Goal: Information Seeking & Learning: Learn about a topic

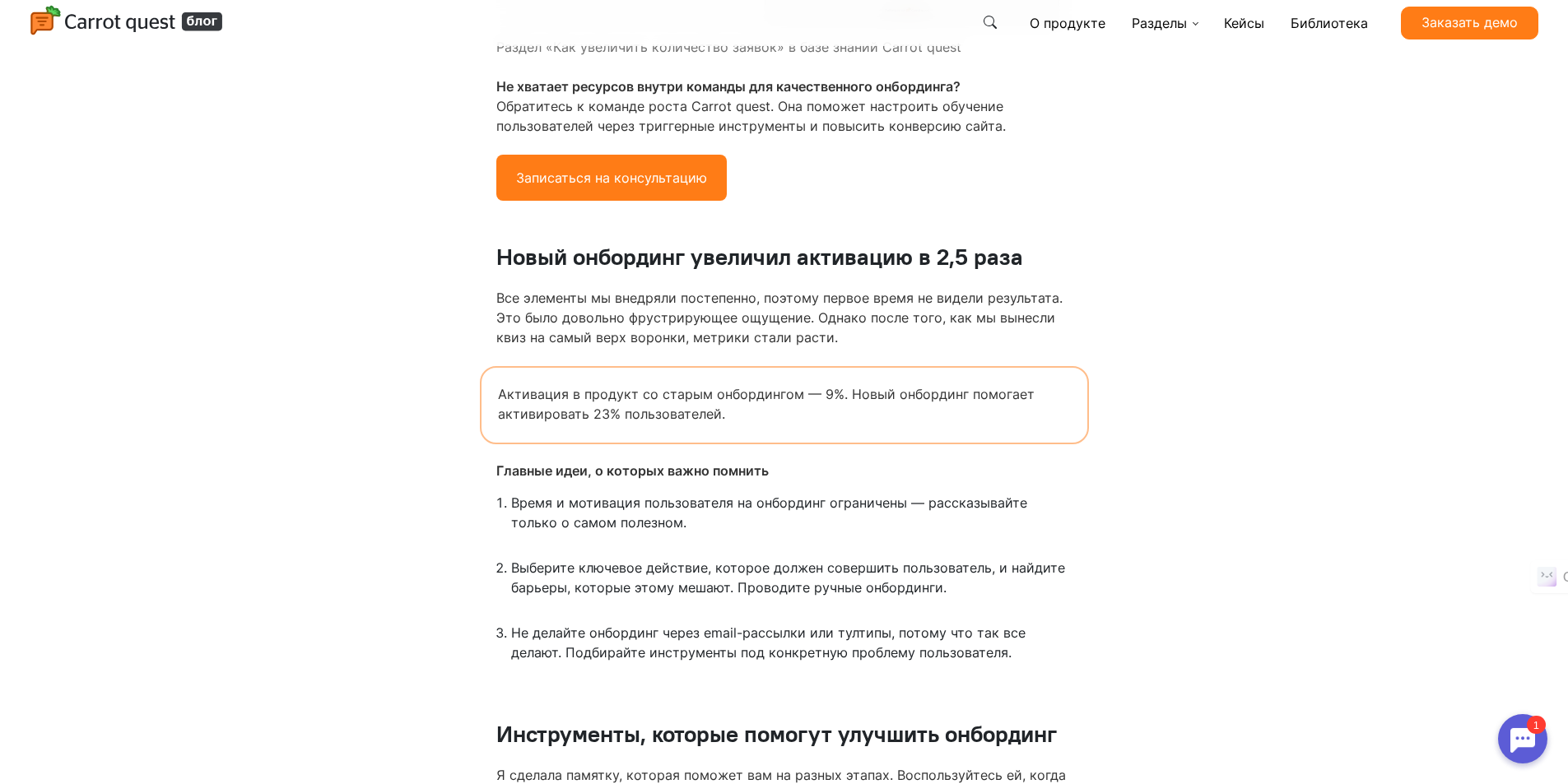
scroll to position [14594, 0]
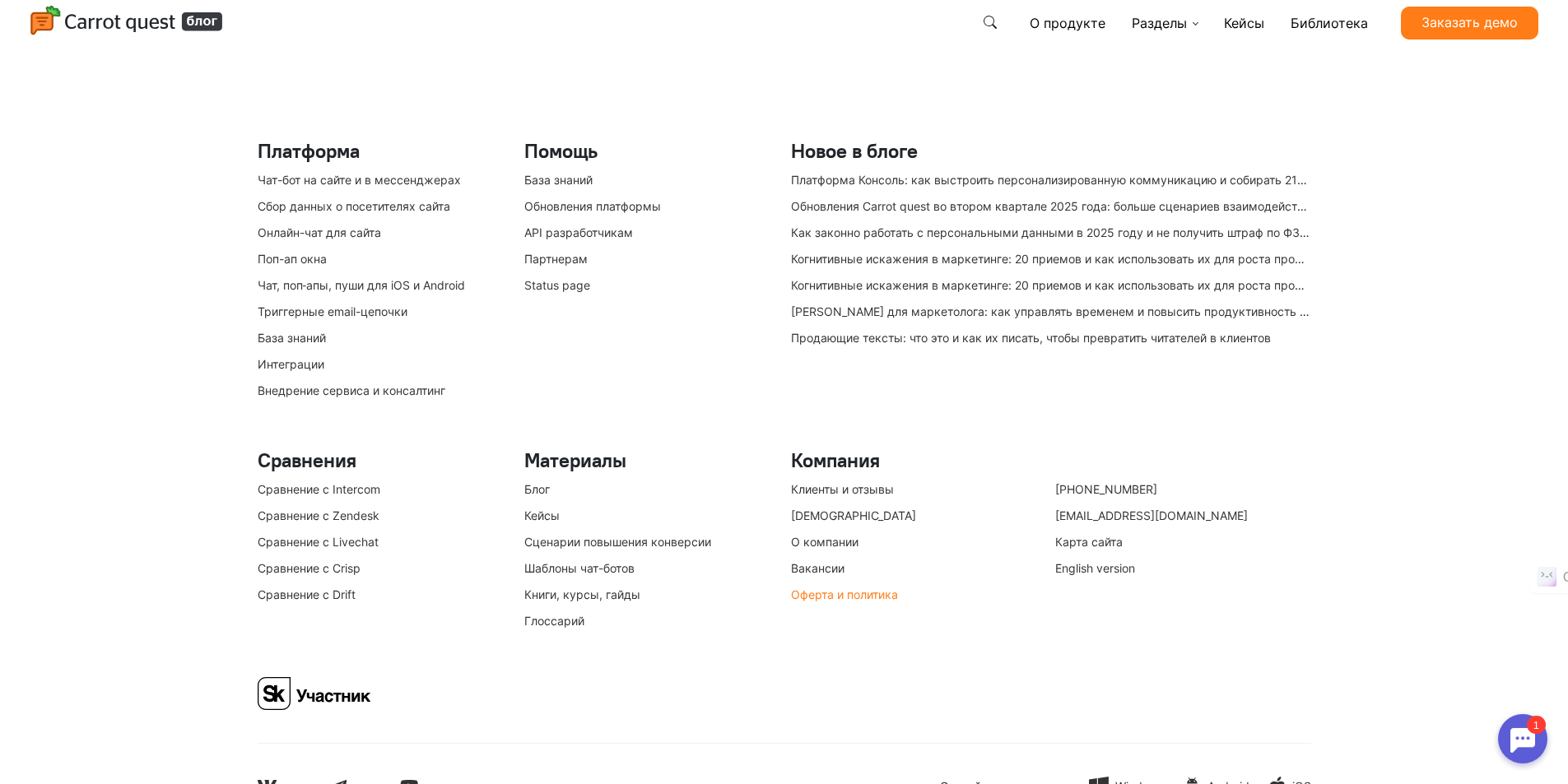
click at [820, 587] on link "Оферта и политика" at bounding box center [844, 594] width 107 height 14
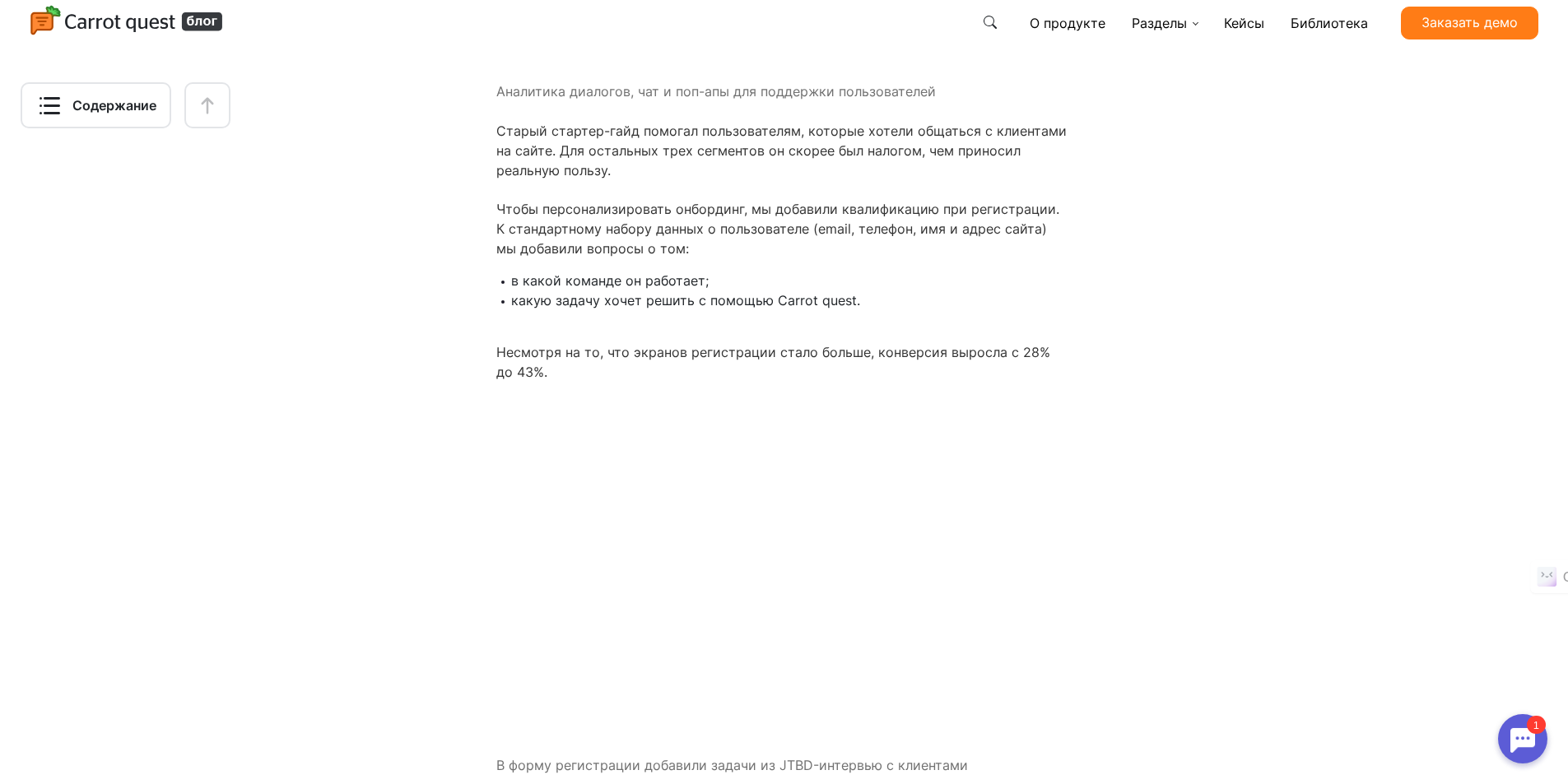
scroll to position [3867, 0]
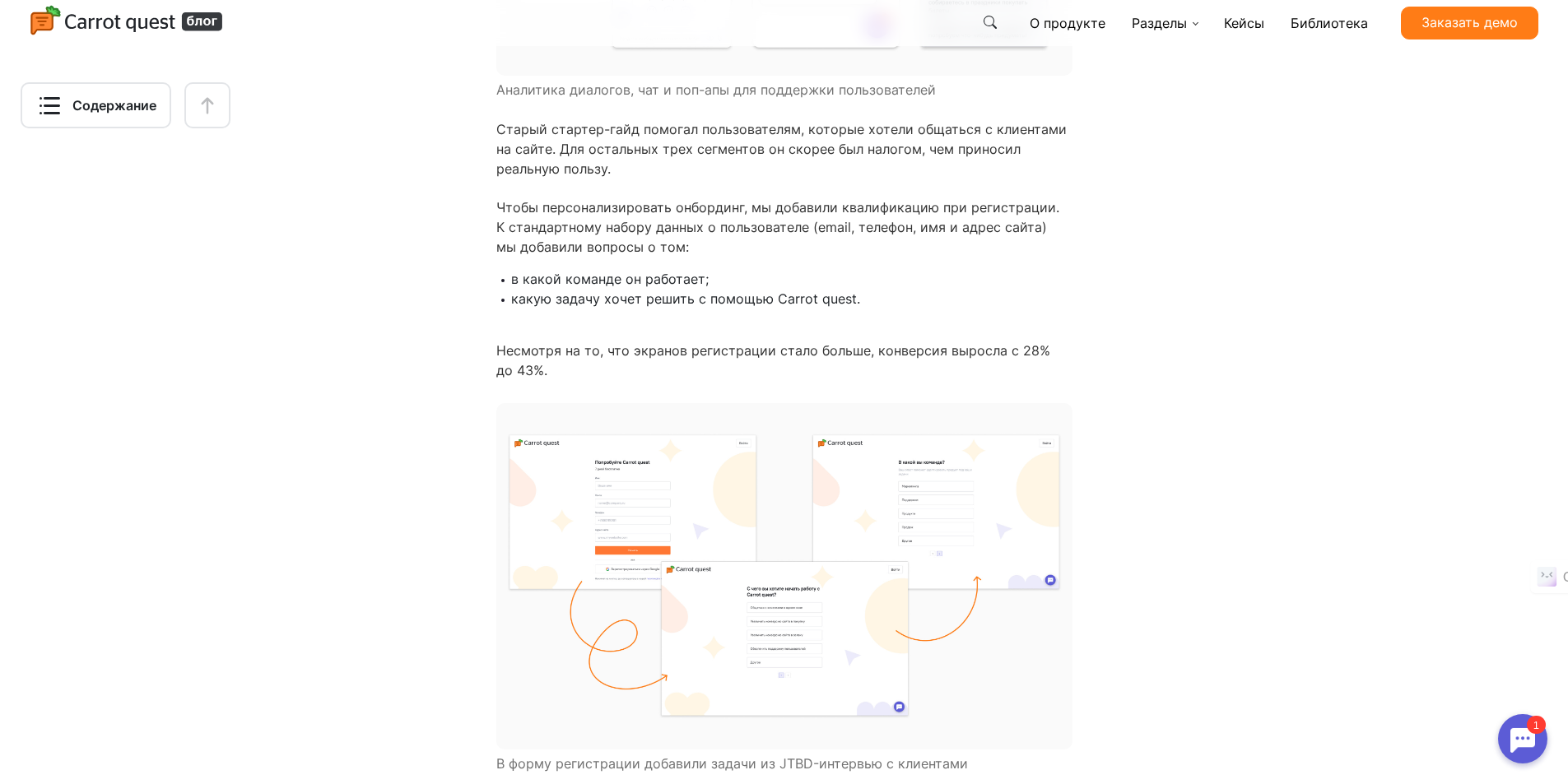
click at [623, 515] on img at bounding box center [784, 577] width 576 height 347
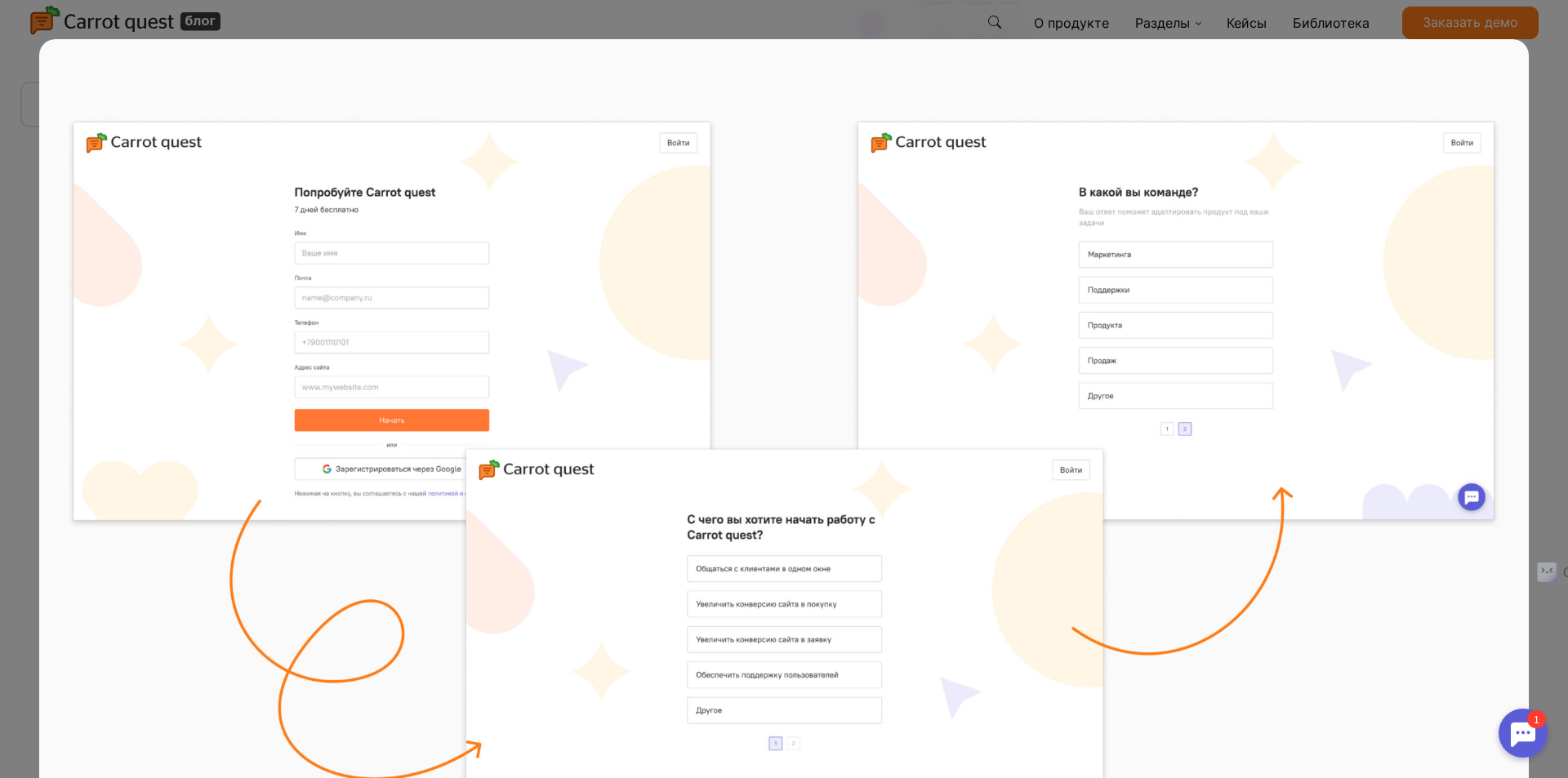
click at [764, 357] on img at bounding box center [784, 488] width 1489 height 897
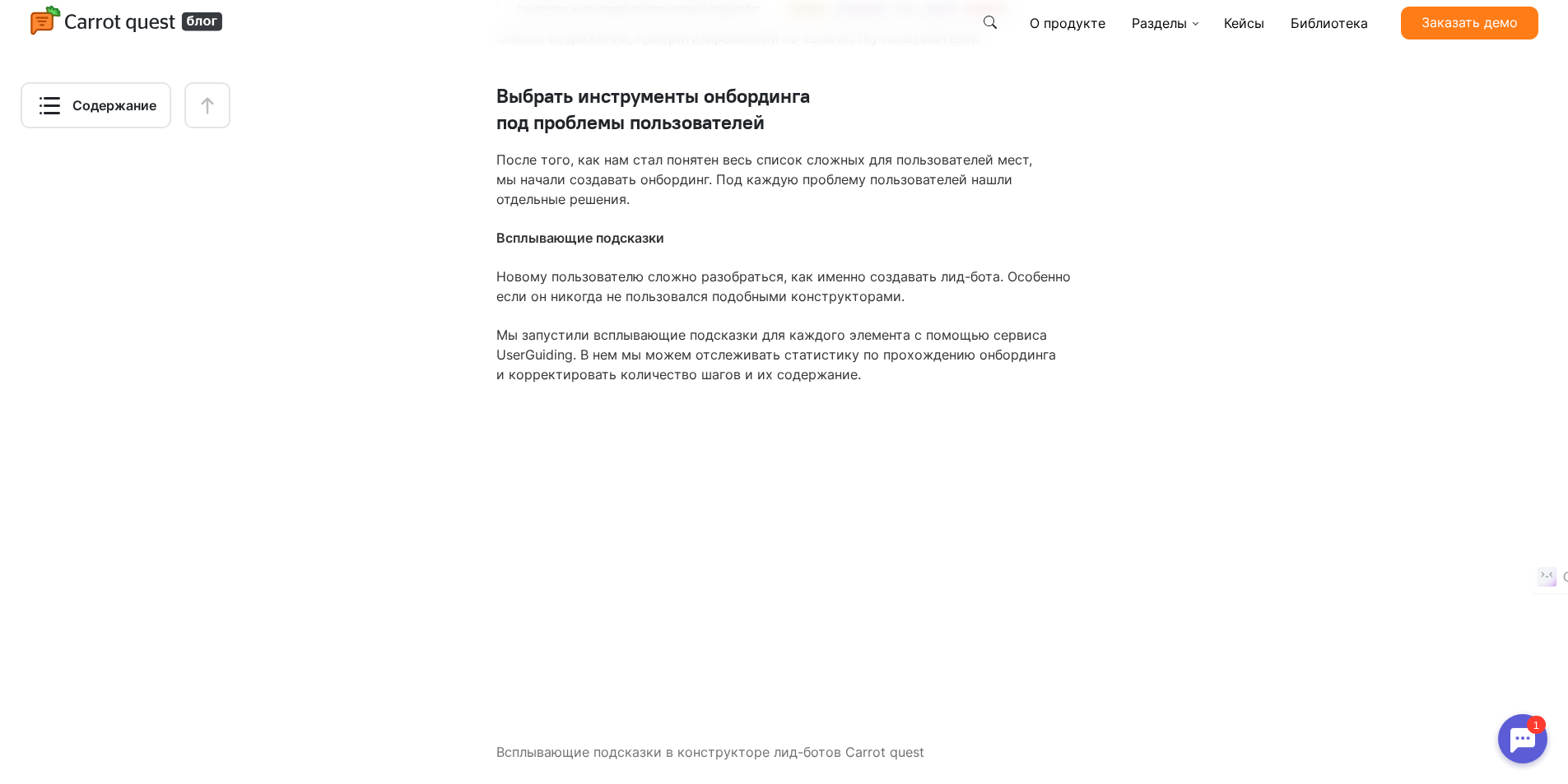
scroll to position [8064, 0]
